Goal: Information Seeking & Learning: Learn about a topic

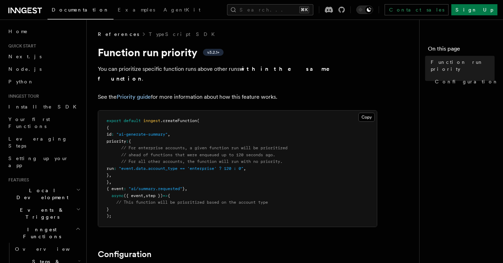
click at [41, 12] on icon at bounding box center [25, 10] width 34 height 8
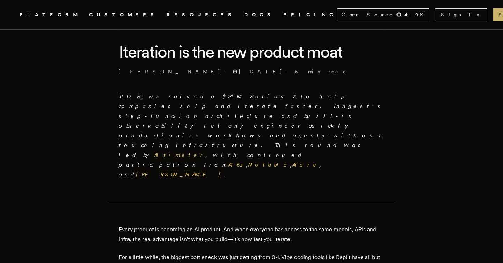
scroll to position [181, 0]
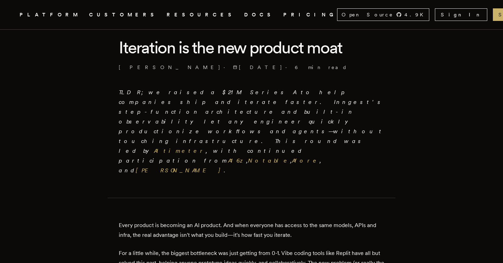
click at [139, 49] on h1 "Iteration is the new product moat" at bounding box center [251, 48] width 265 height 22
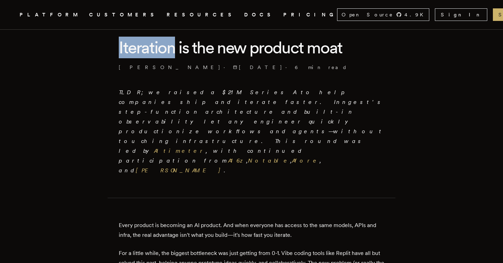
click at [139, 49] on h1 "Iteration is the new product moat" at bounding box center [251, 48] width 265 height 22
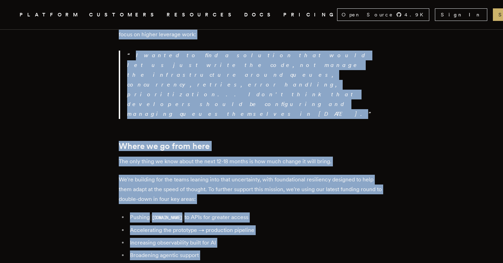
scroll to position [1355, 0]
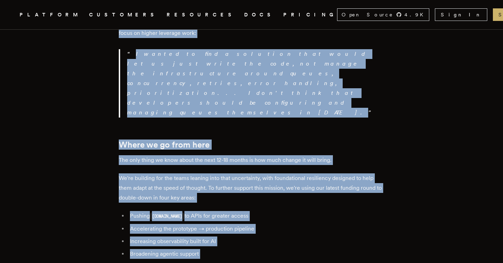
drag, startPoint x: 139, startPoint y: 49, endPoint x: 234, endPoint y: 90, distance: 103.1
copy div "Loremipsu do sit ame consect adip Elit Seddoeius-Tempo · 0/68/6401 · 8 inc utla…"
